Goal: Task Accomplishment & Management: Use online tool/utility

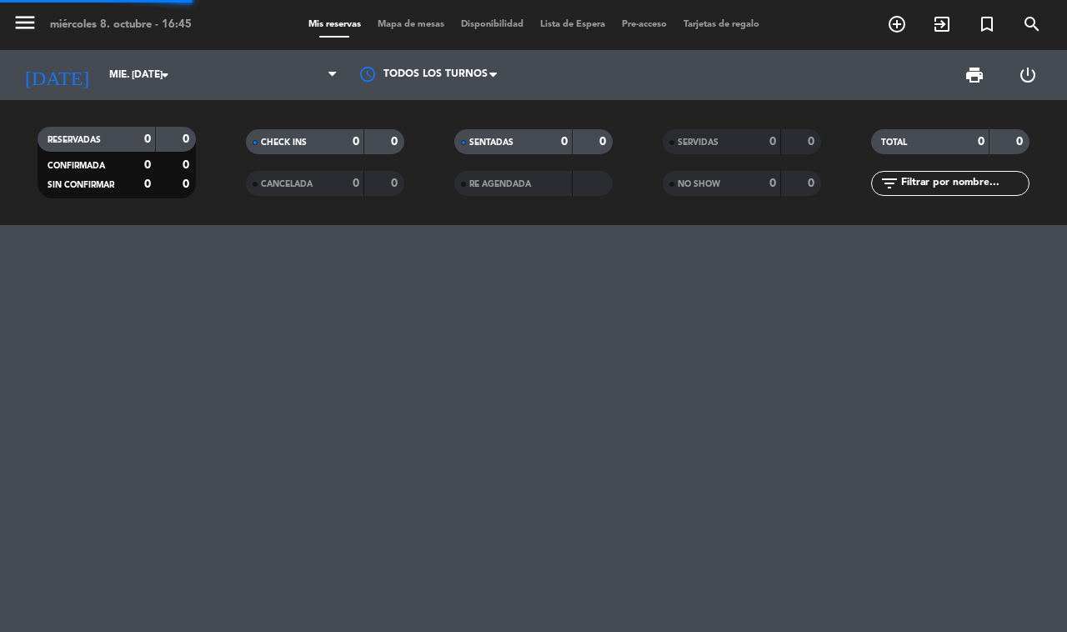
click at [409, 26] on span "Mapa de mesas" at bounding box center [410, 24] width 83 height 9
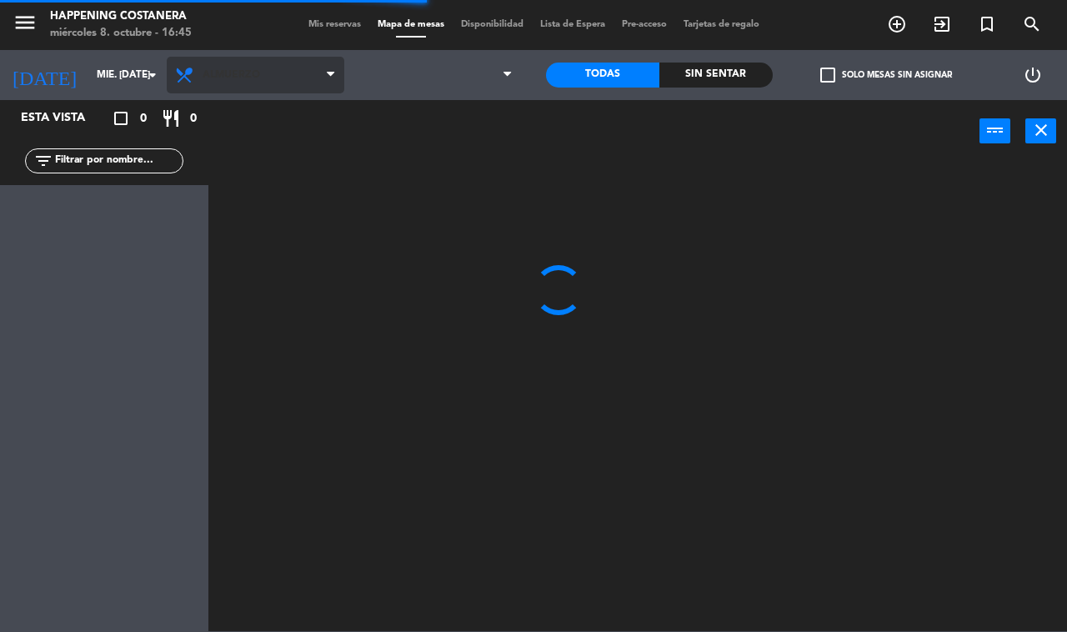
click at [251, 61] on span "Almuerzo" at bounding box center [256, 75] width 178 height 37
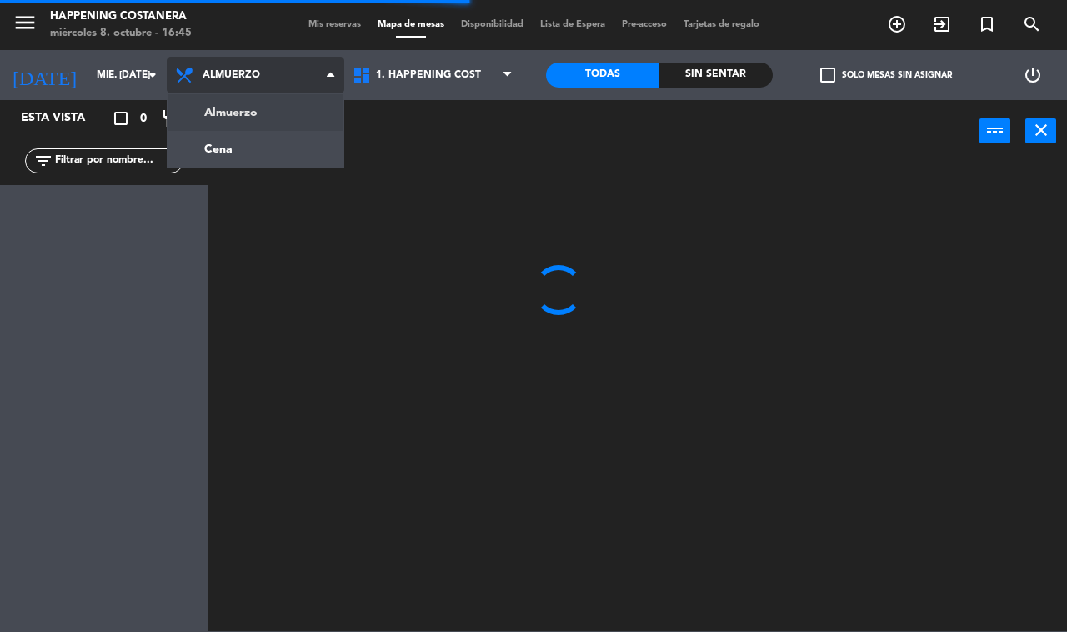
click at [271, 153] on ng-component "menu Happening Costanera miércoles 8. octubre - 16:45 Mis reservas Mapa de mesa…" at bounding box center [533, 315] width 1067 height 631
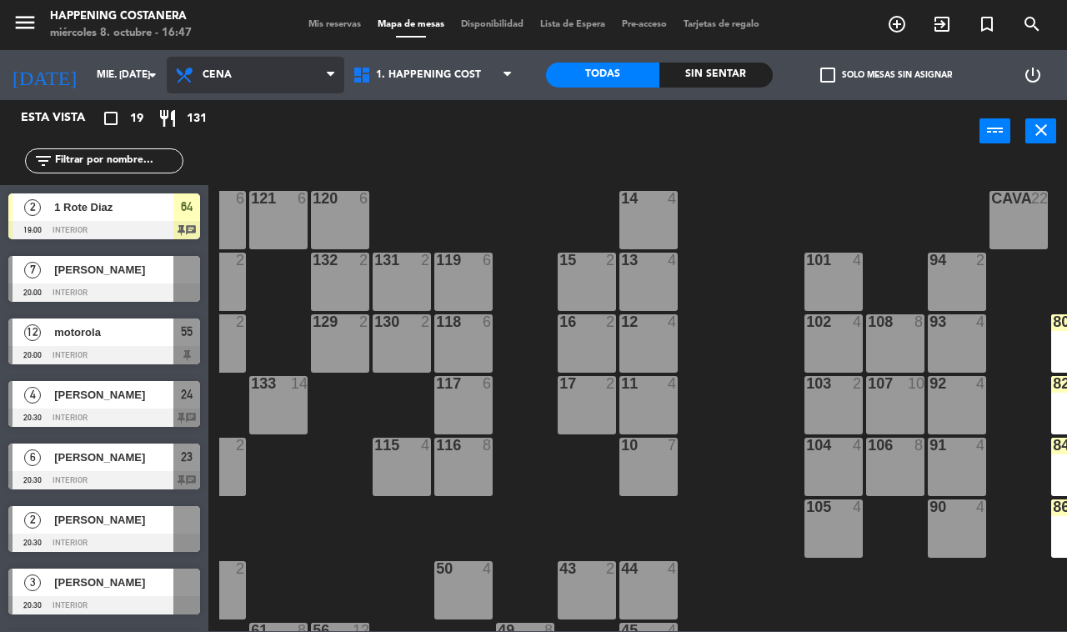
scroll to position [0, 213]
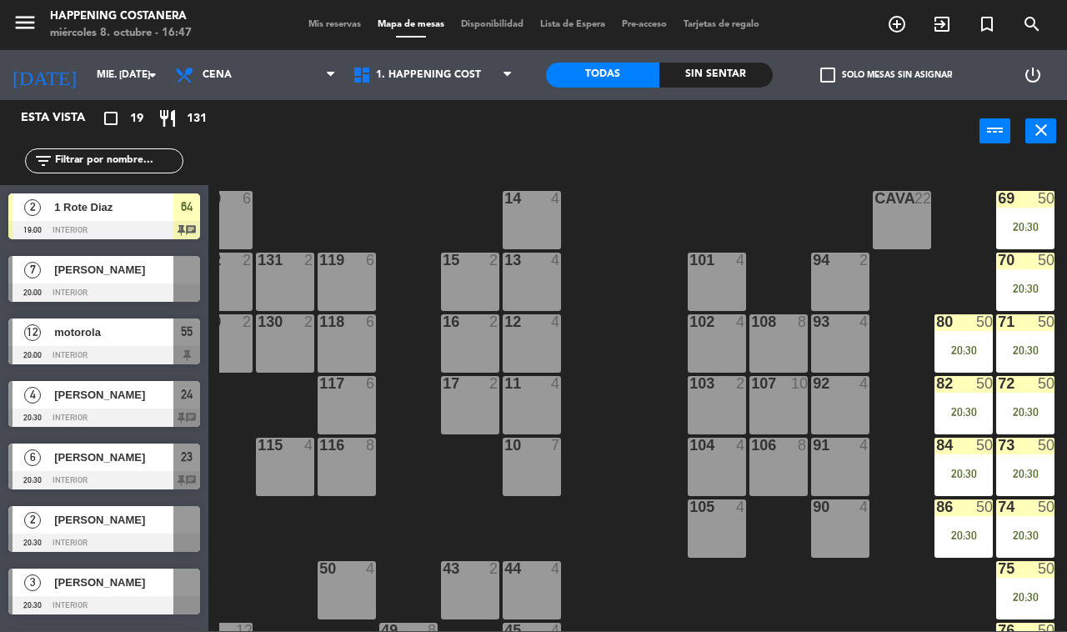
click at [1023, 277] on div "70 50 20:30" at bounding box center [1025, 282] width 58 height 58
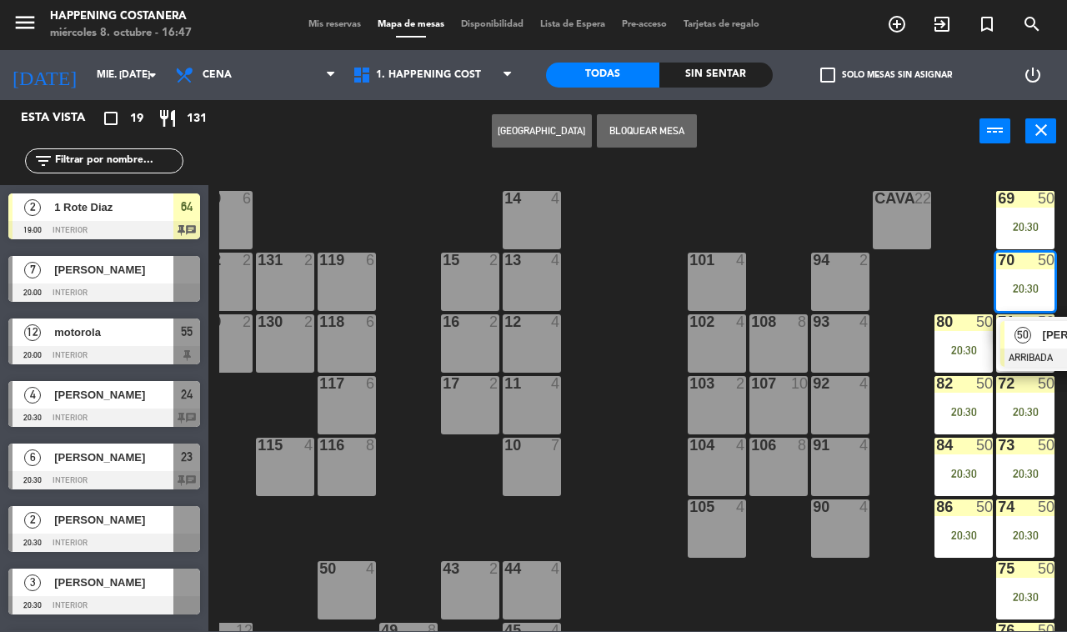
click at [1028, 344] on div "50" at bounding box center [1023, 335] width 36 height 28
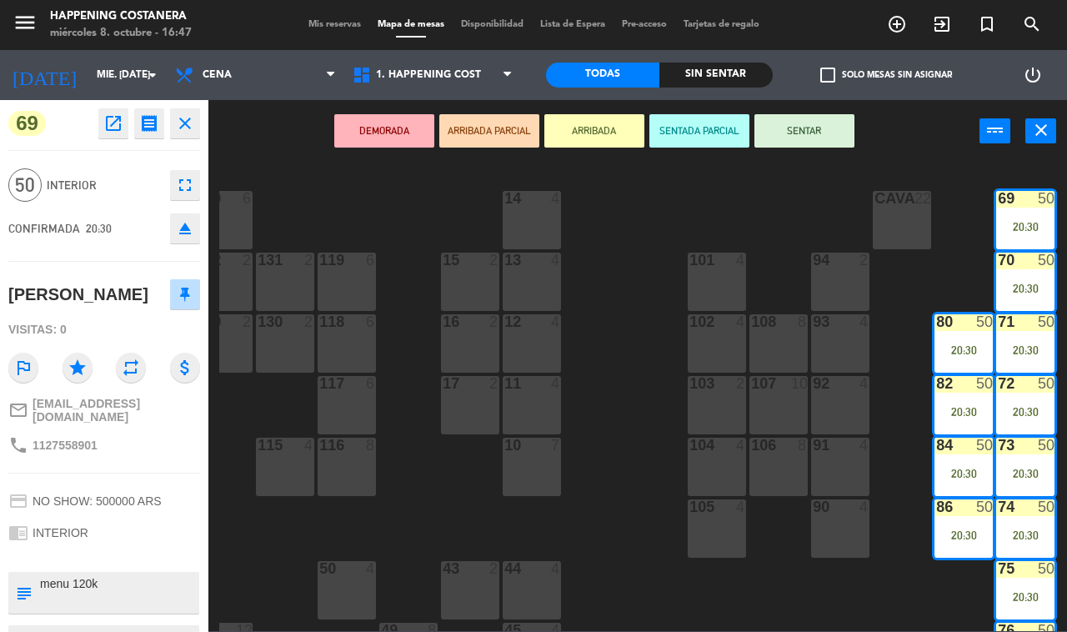
scroll to position [98, 0]
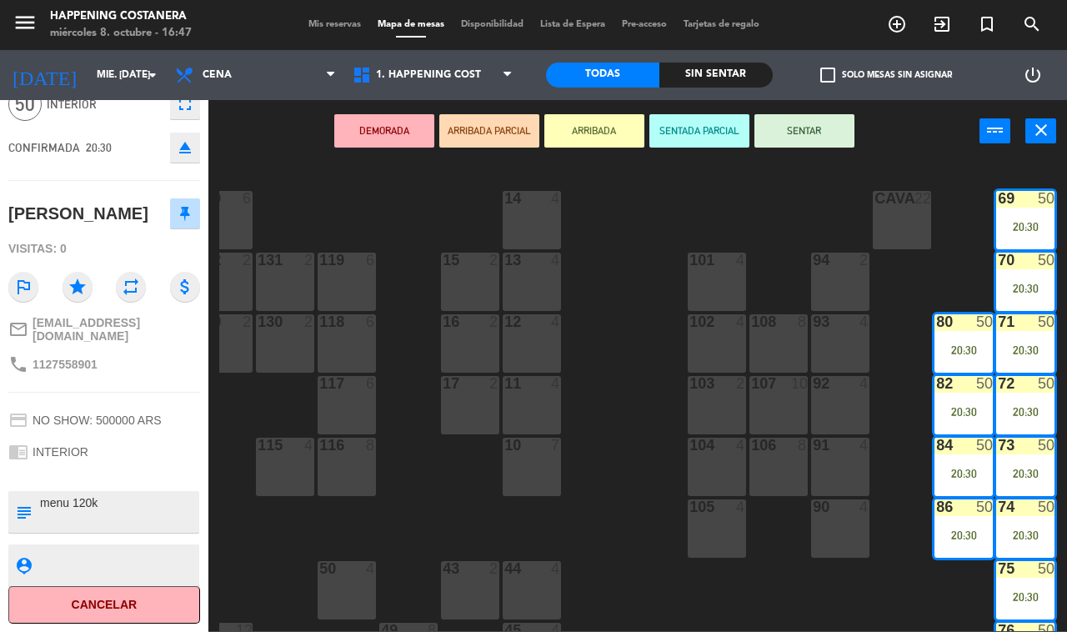
click at [275, 131] on div "DEMORADA ARRIBADA PARCIAL ARRIBADA SENTADA PARCIAL SENTAR power_input close" at bounding box center [593, 131] width 771 height 63
click at [292, 164] on div "69 50 20:30 122 6 121 6 120 6 14 4 CAVA 22 101 4 94 2 70 50 20:30 123 6 131 2 1…" at bounding box center [643, 396] width 848 height 469
